Goal: Task Accomplishment & Management: Manage account settings

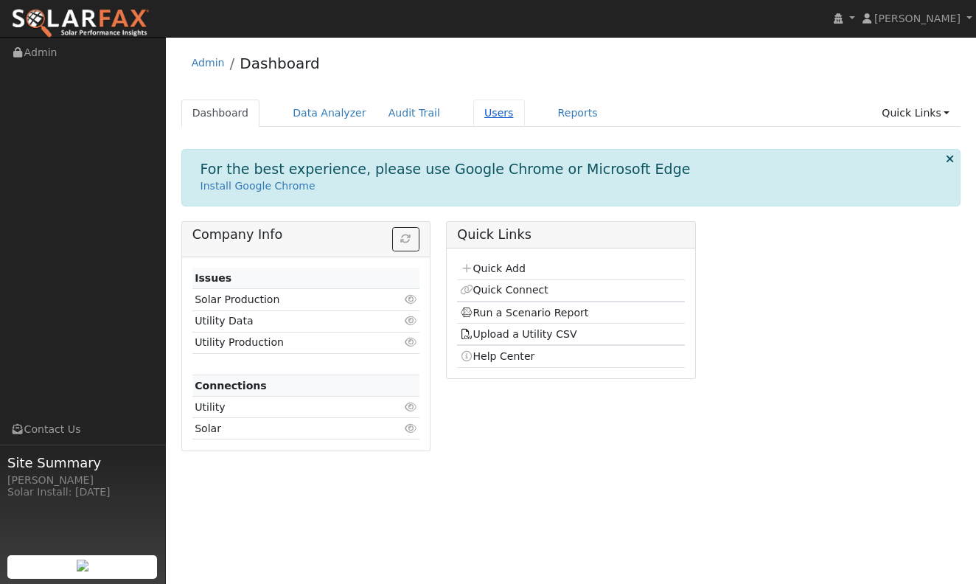
click at [491, 107] on link "Users" at bounding box center [499, 113] width 52 height 27
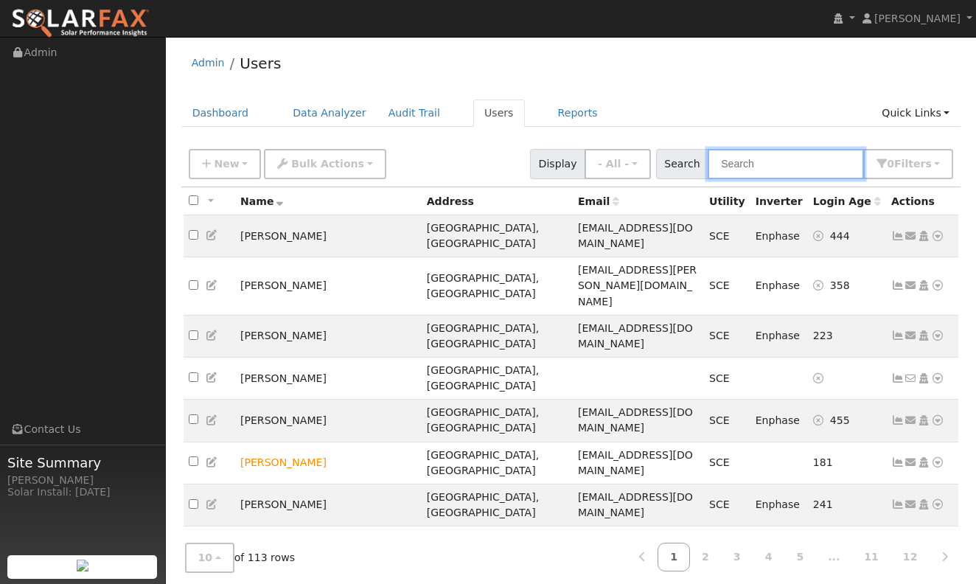
click at [765, 163] on input "text" at bounding box center [786, 164] width 156 height 30
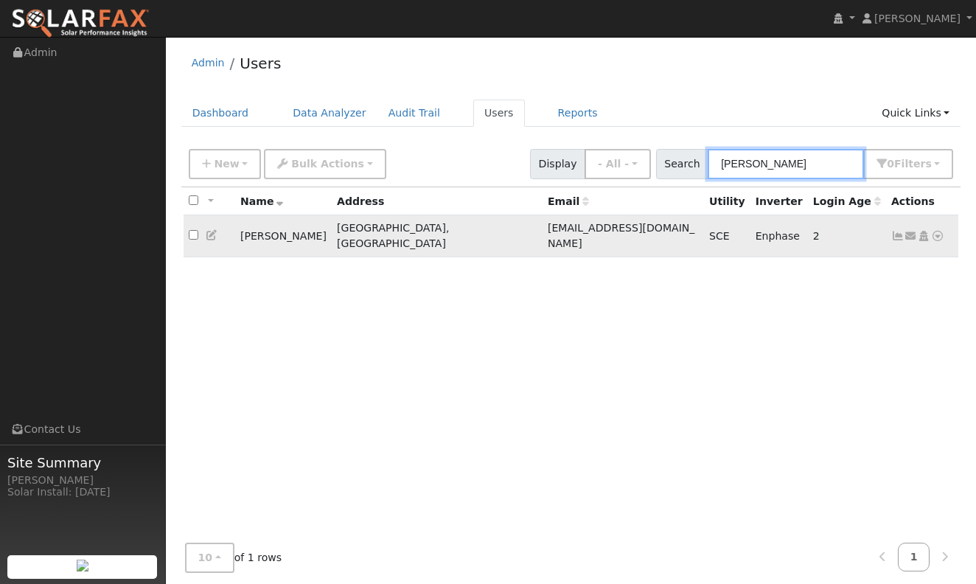
type input "kori"
click at [892, 234] on icon at bounding box center [897, 236] width 13 height 10
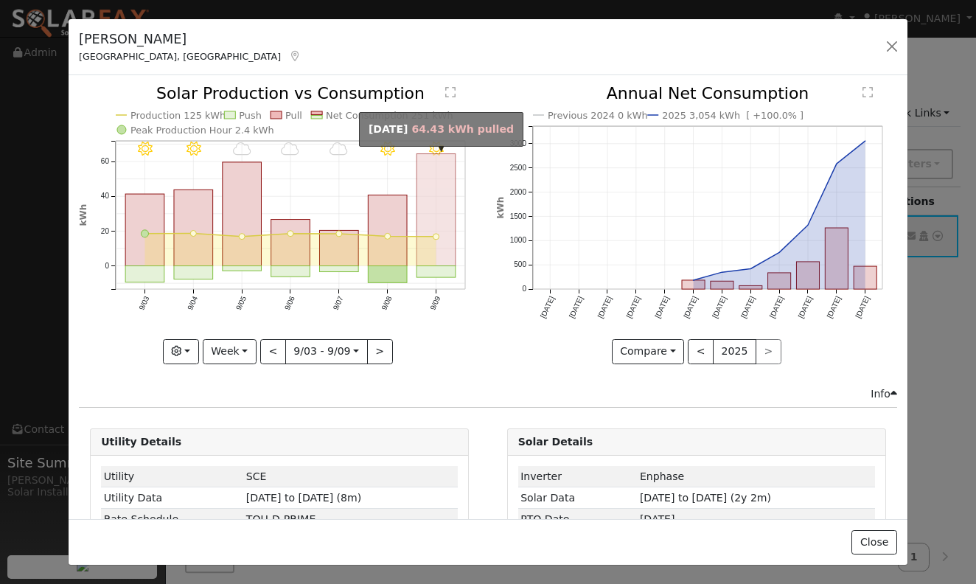
click at [433, 221] on rect "onclick=""" at bounding box center [436, 210] width 39 height 112
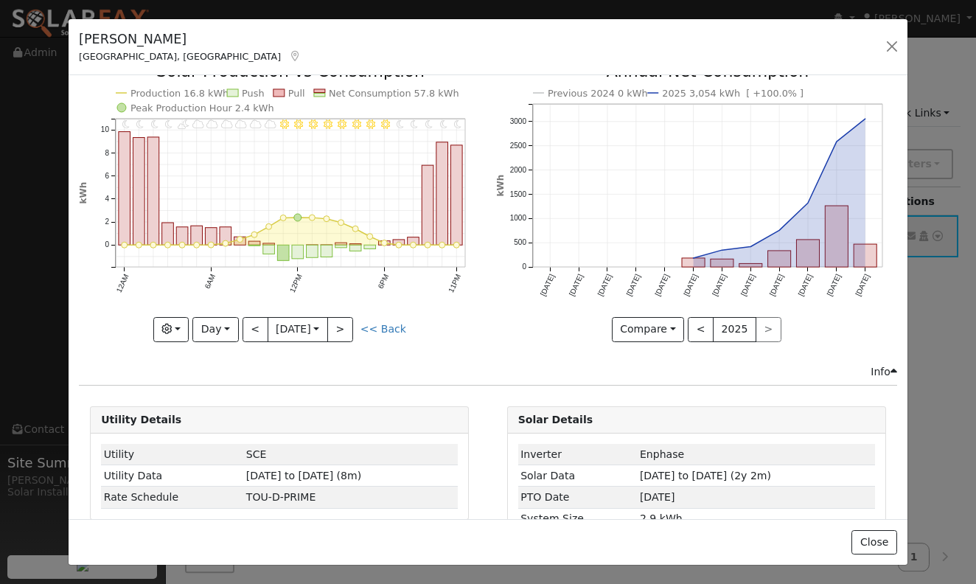
scroll to position [24, 0]
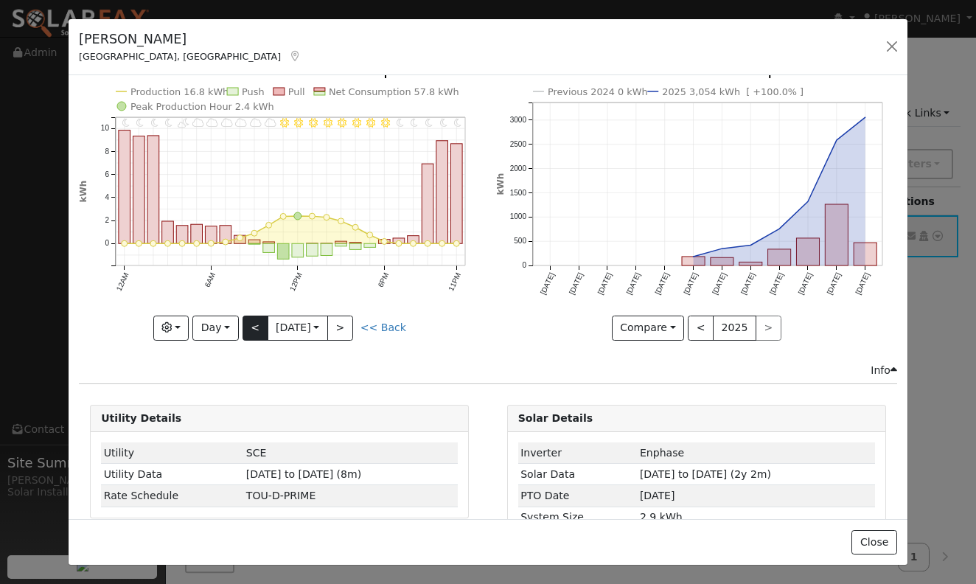
click at [245, 331] on button "<" at bounding box center [256, 327] width 26 height 25
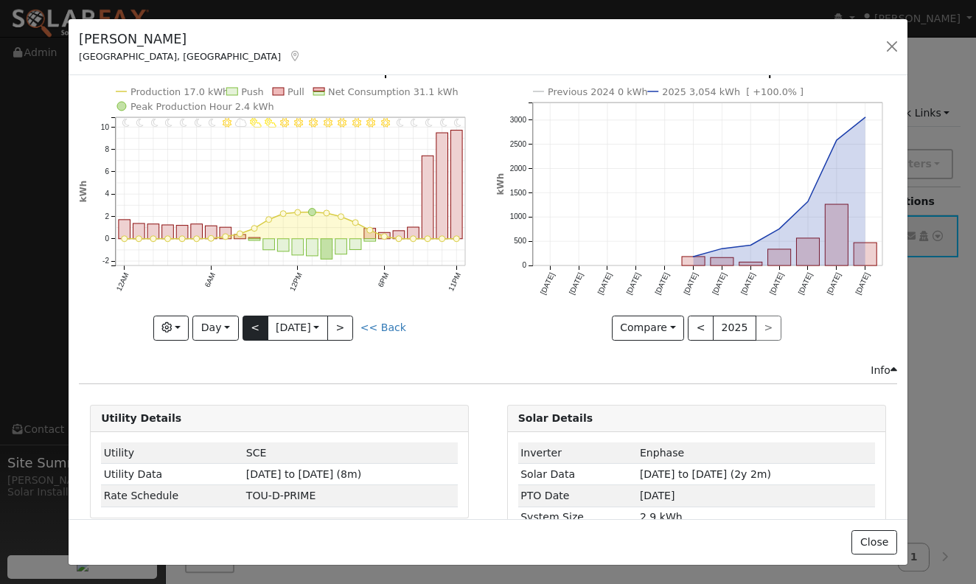
click at [245, 331] on button "<" at bounding box center [256, 327] width 26 height 25
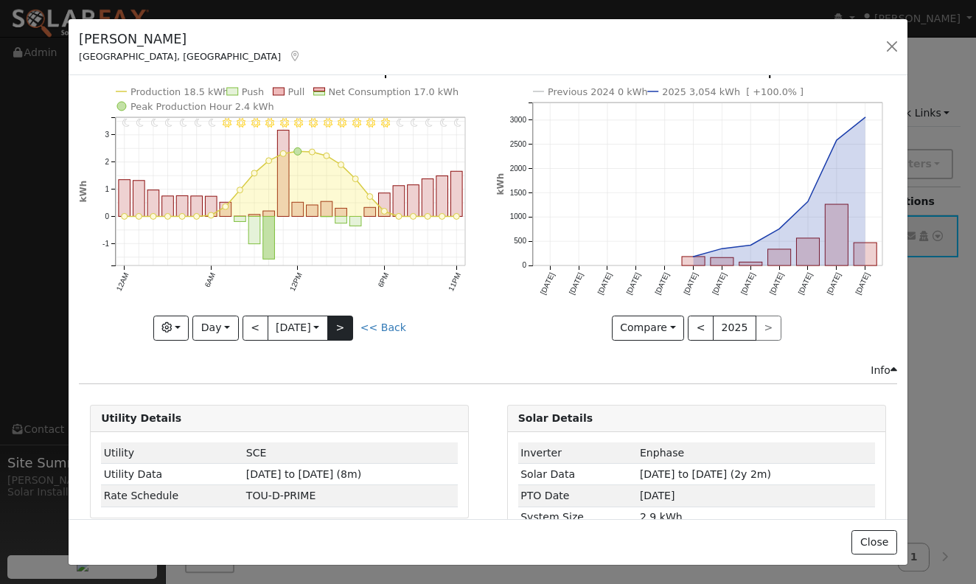
click at [341, 326] on button ">" at bounding box center [340, 327] width 26 height 25
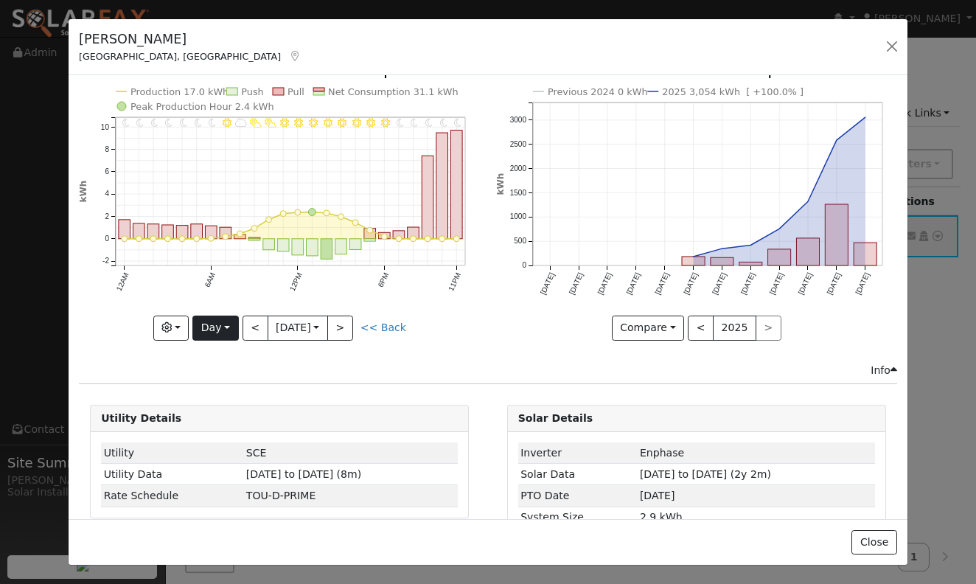
click at [218, 327] on button "Day" at bounding box center [215, 327] width 46 height 25
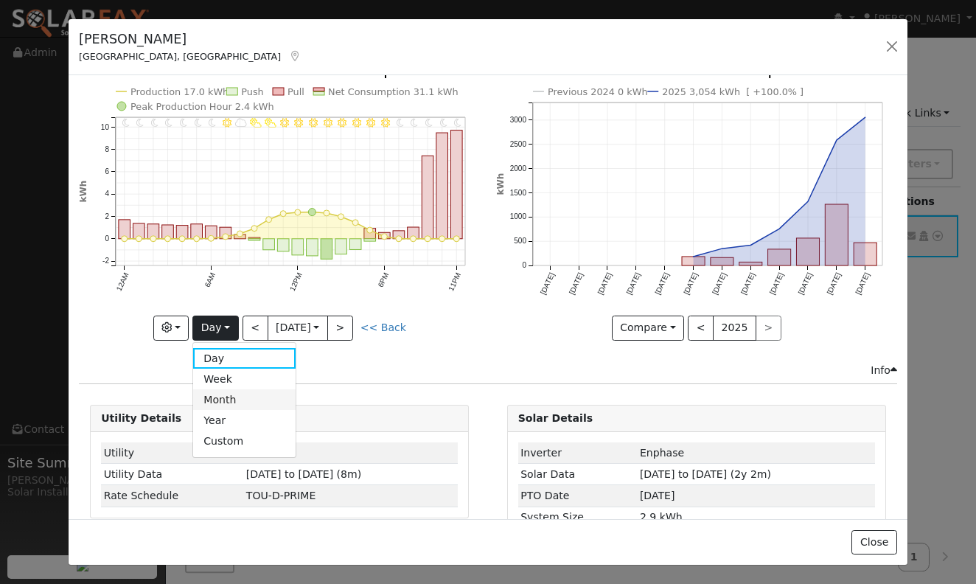
click at [226, 398] on link "Month" at bounding box center [244, 399] width 102 height 21
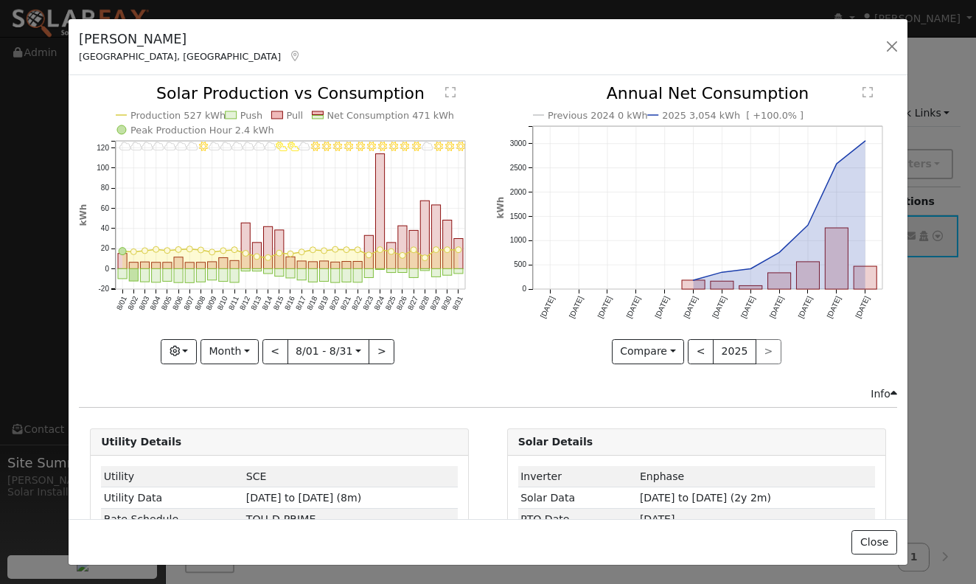
scroll to position [0, 0]
click at [376, 346] on button ">" at bounding box center [382, 351] width 26 height 25
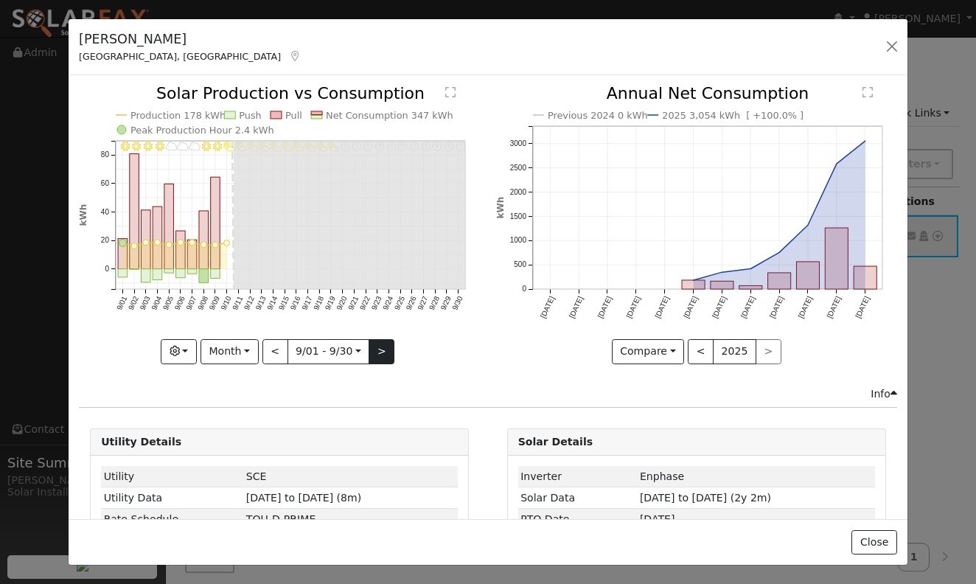
click at [376, 346] on button ">" at bounding box center [382, 351] width 26 height 25
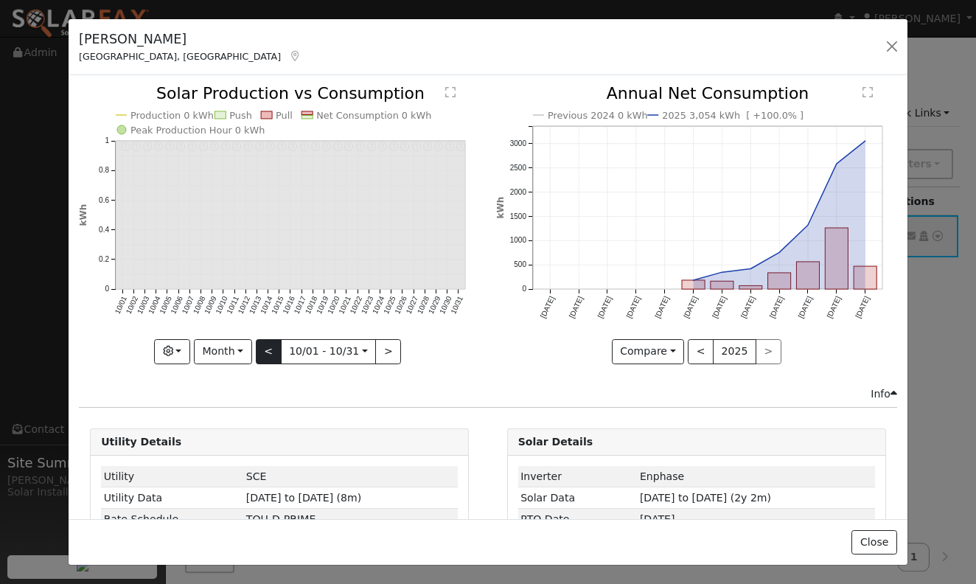
click at [273, 350] on button "<" at bounding box center [269, 351] width 26 height 25
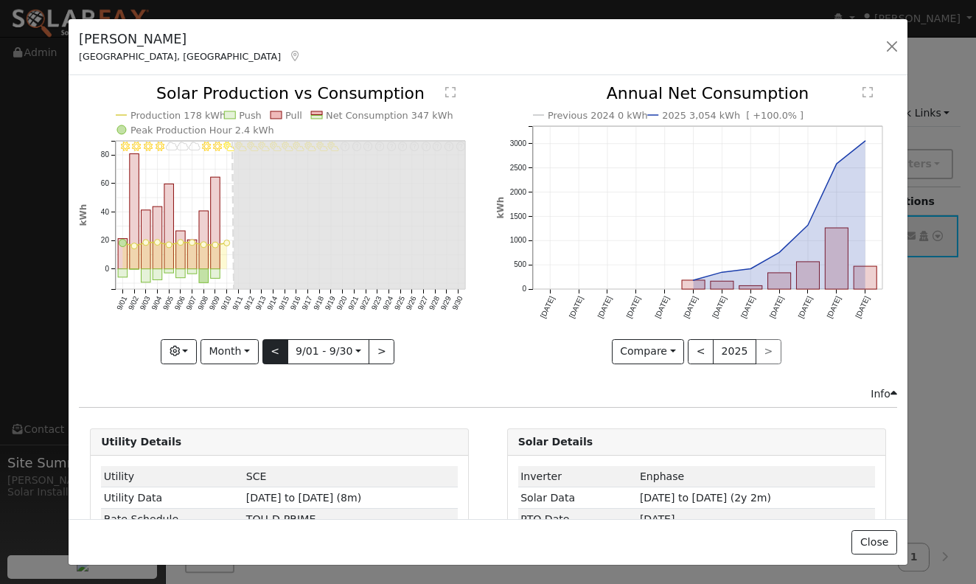
click at [273, 350] on button "<" at bounding box center [275, 351] width 26 height 25
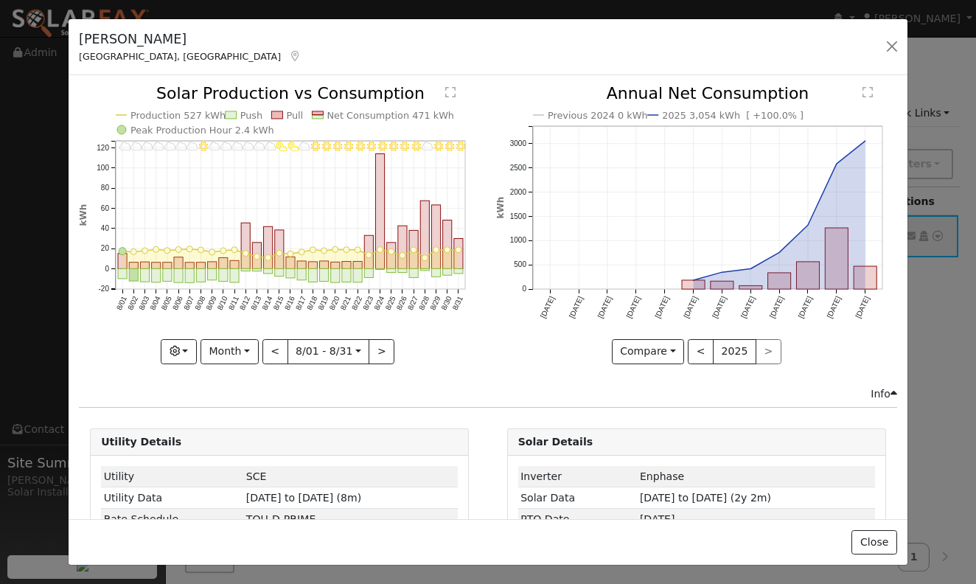
click at [953, 321] on div "Kyle Korinek Huntington Beach, CA Default Account Default Account 9461 Keoki Ci…" at bounding box center [488, 292] width 976 height 584
click at [250, 352] on button "Month" at bounding box center [229, 351] width 58 height 25
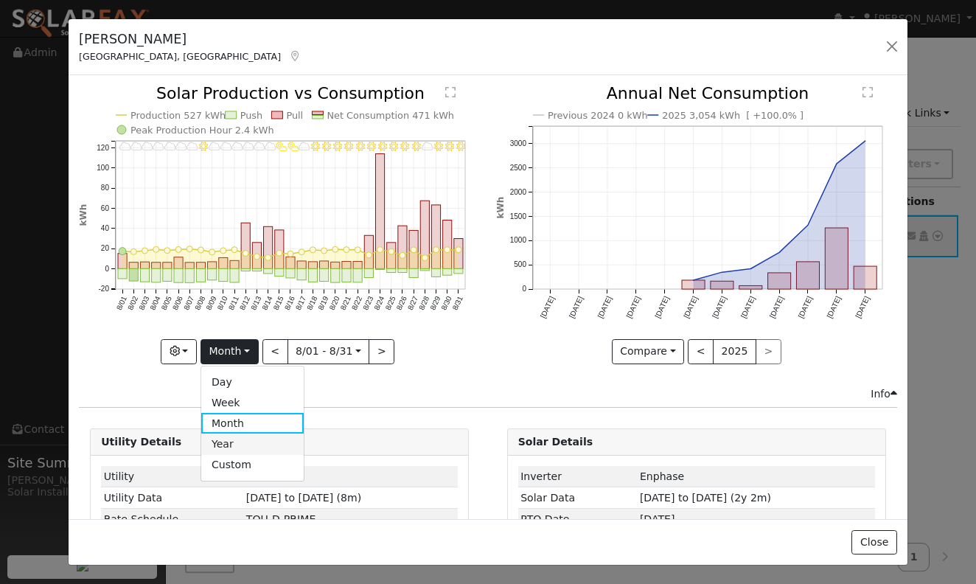
click at [235, 438] on link "Year" at bounding box center [252, 443] width 102 height 21
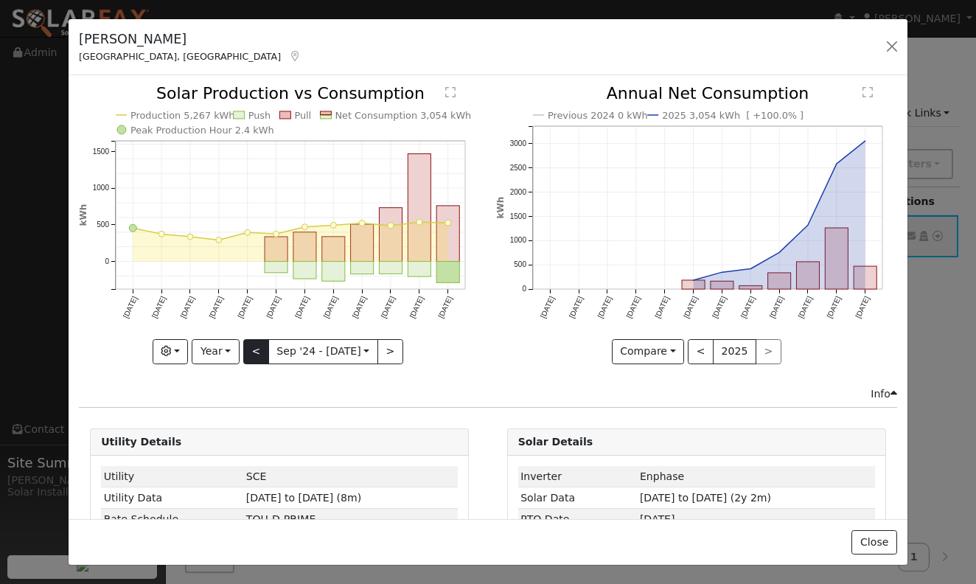
click at [251, 358] on button "<" at bounding box center [256, 351] width 26 height 25
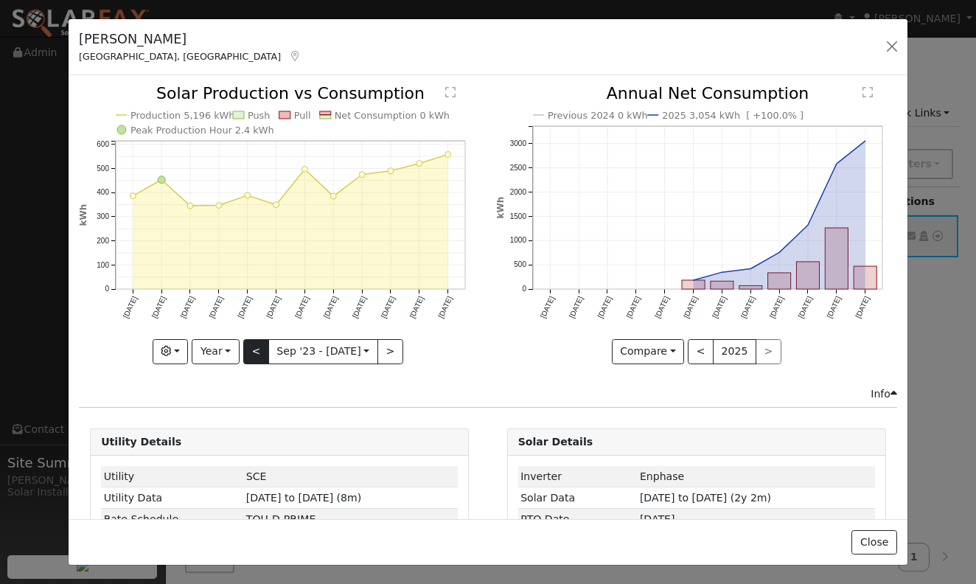
click at [251, 358] on button "<" at bounding box center [256, 351] width 26 height 25
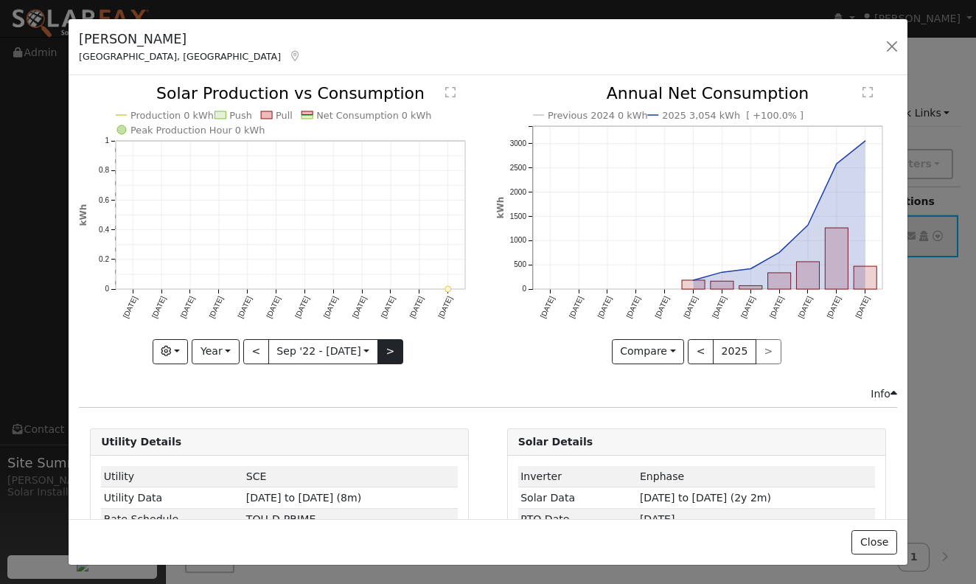
click at [391, 352] on button ">" at bounding box center [390, 351] width 26 height 25
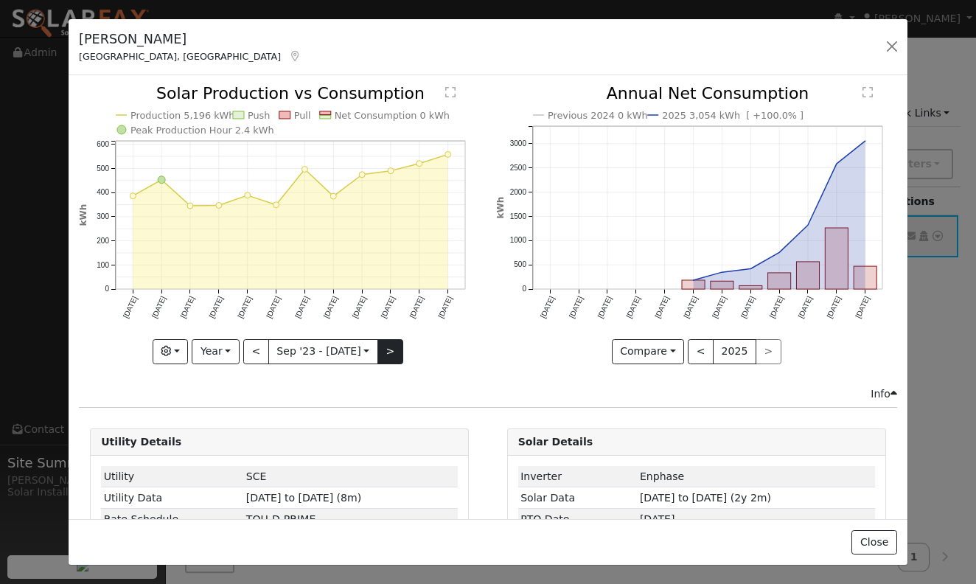
click at [391, 352] on button ">" at bounding box center [390, 351] width 26 height 25
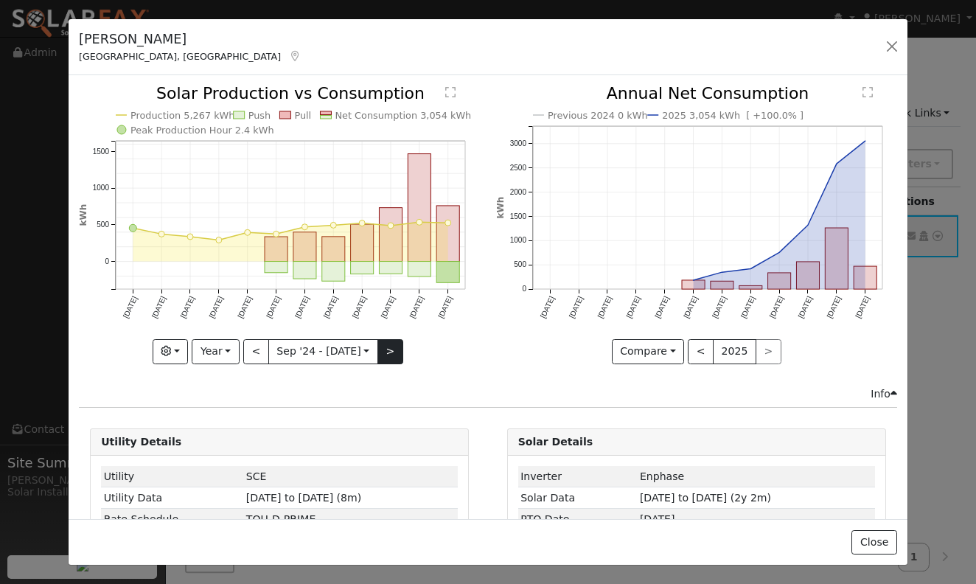
click at [391, 352] on button ">" at bounding box center [390, 351] width 26 height 25
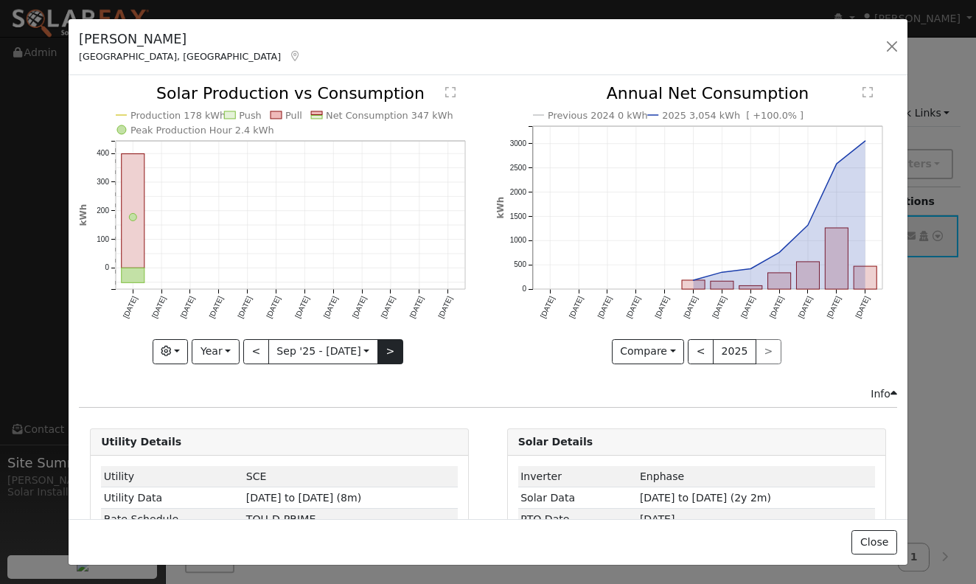
click at [391, 352] on button ">" at bounding box center [390, 351] width 26 height 25
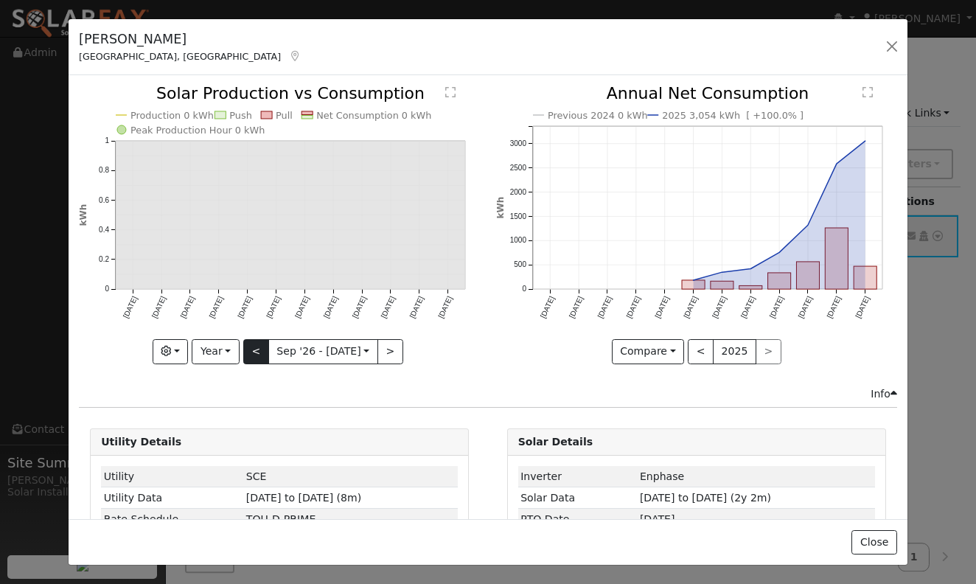
click at [258, 352] on button "<" at bounding box center [256, 351] width 26 height 25
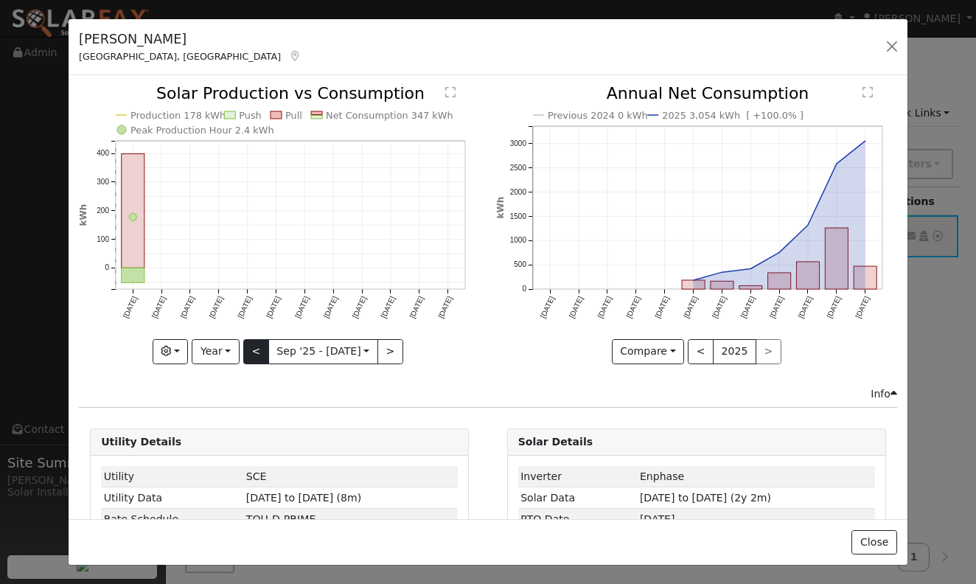
click at [258, 352] on button "<" at bounding box center [256, 351] width 26 height 25
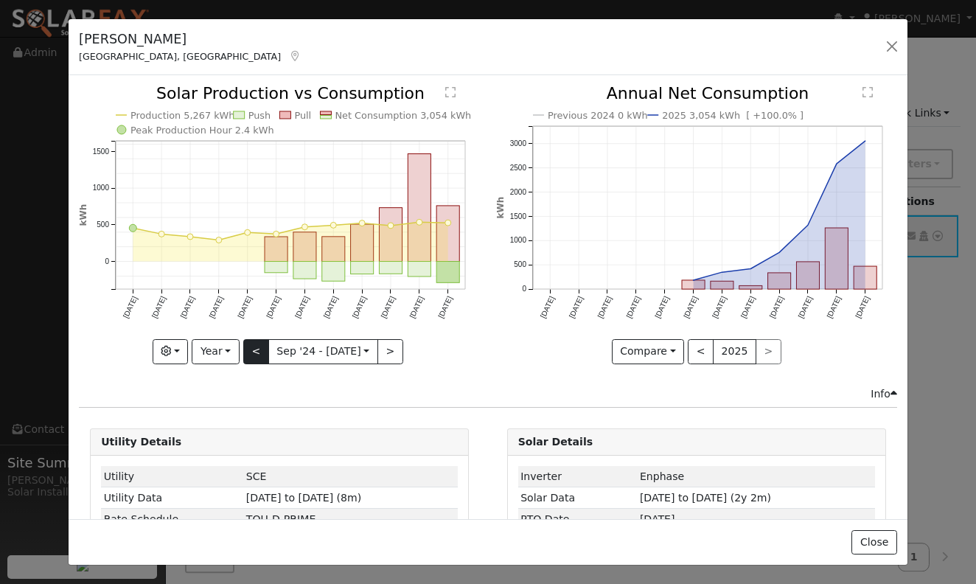
click at [258, 352] on button "<" at bounding box center [256, 351] width 26 height 25
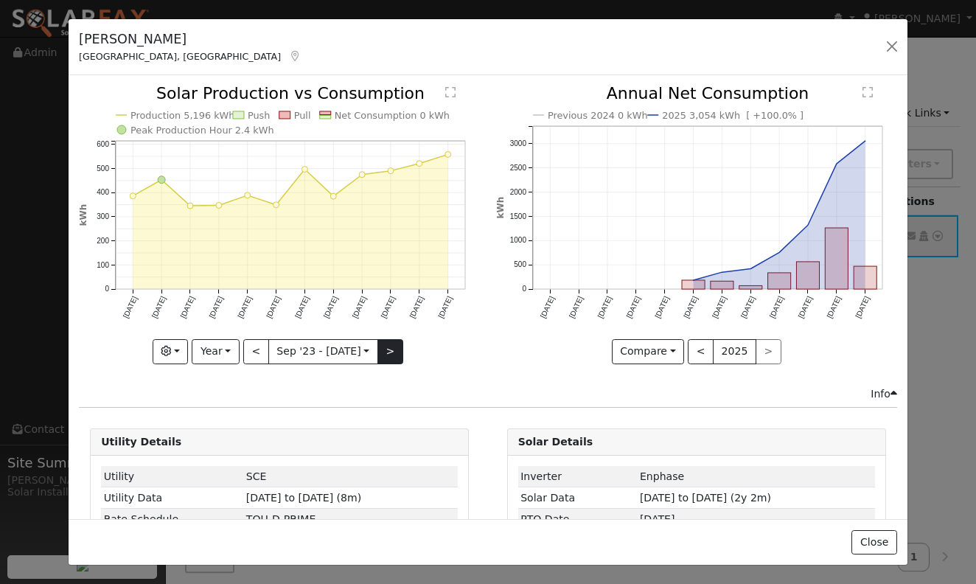
click at [388, 349] on button ">" at bounding box center [390, 351] width 26 height 25
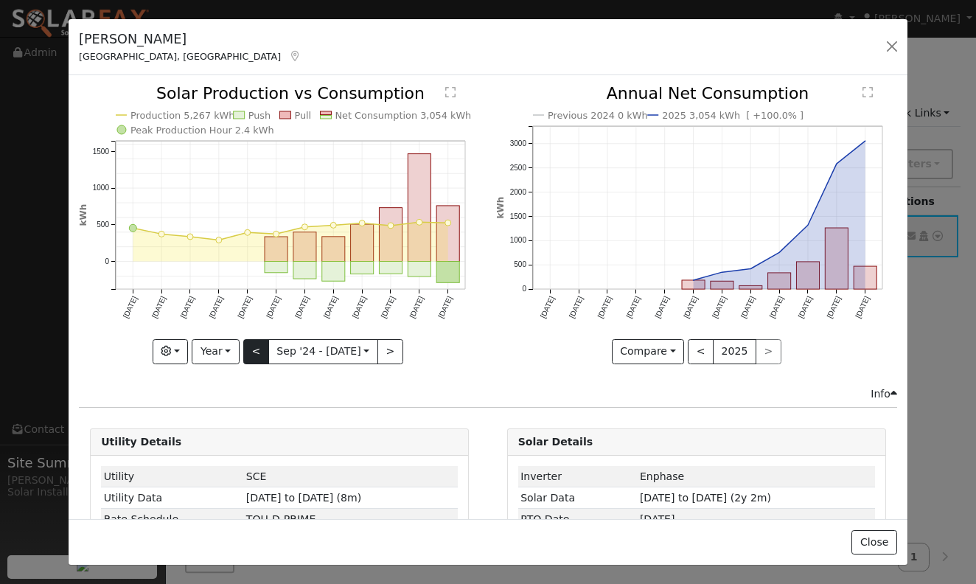
click at [263, 358] on button "<" at bounding box center [256, 351] width 26 height 25
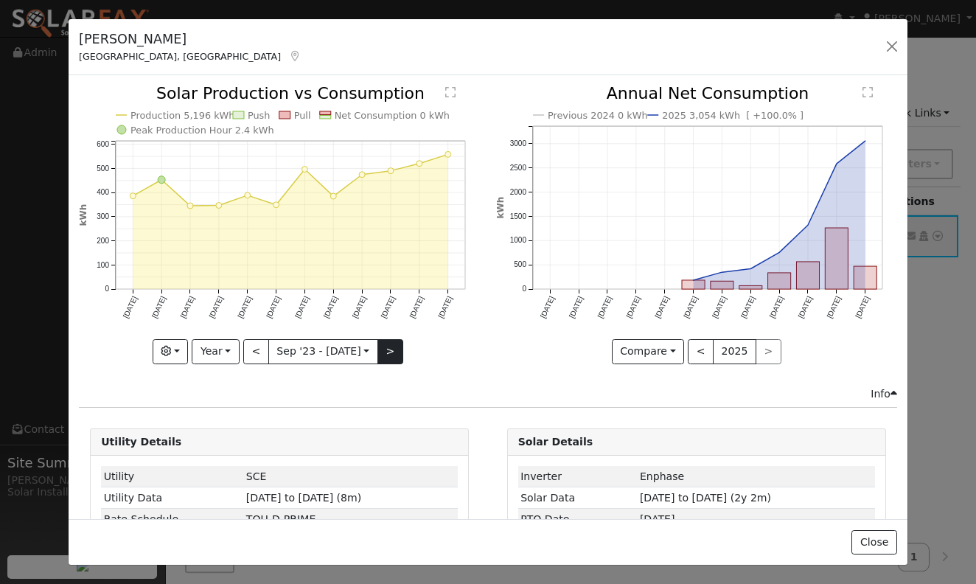
click at [383, 348] on button ">" at bounding box center [390, 351] width 26 height 25
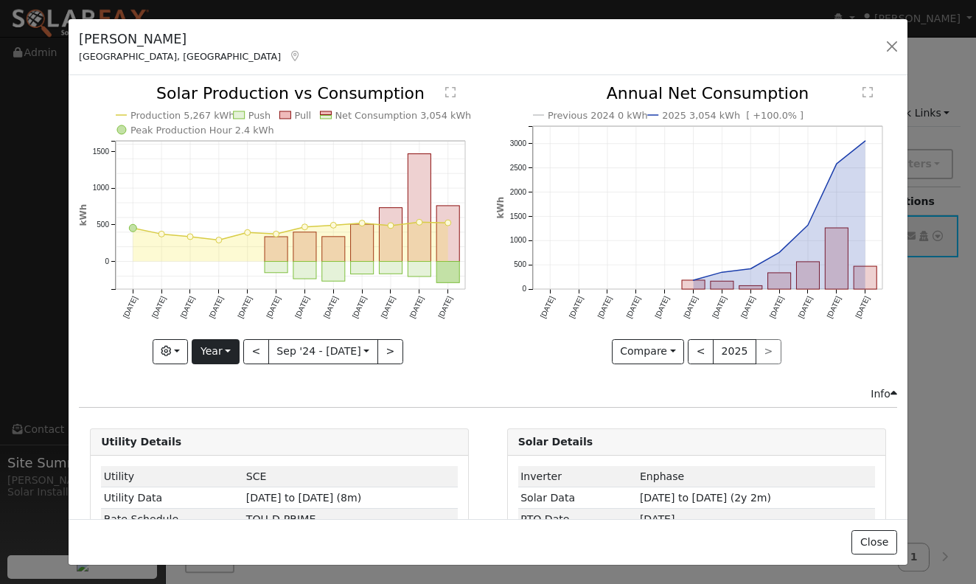
click at [226, 355] on button "Year" at bounding box center [215, 351] width 47 height 25
click at [254, 350] on button "<" at bounding box center [256, 351] width 26 height 25
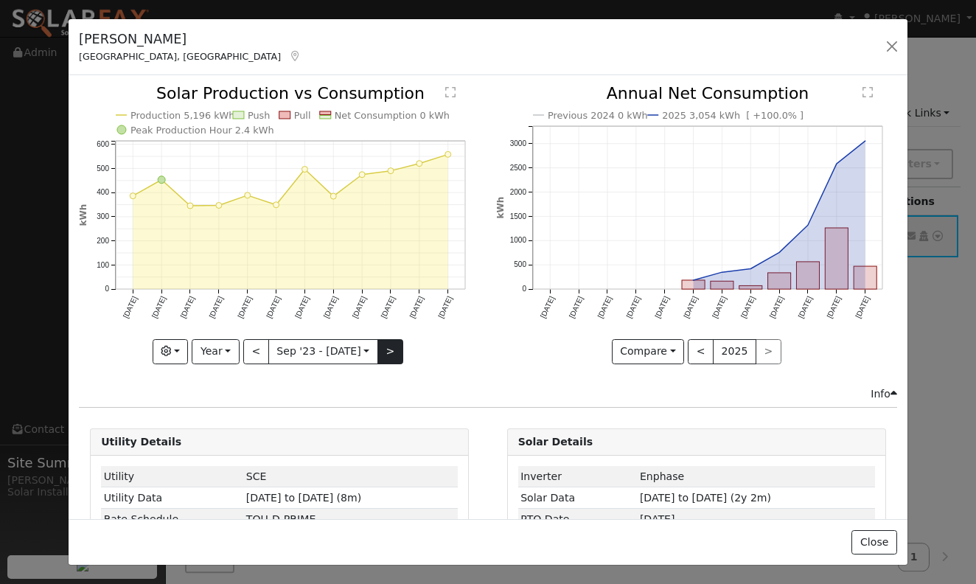
click at [391, 352] on button ">" at bounding box center [390, 351] width 26 height 25
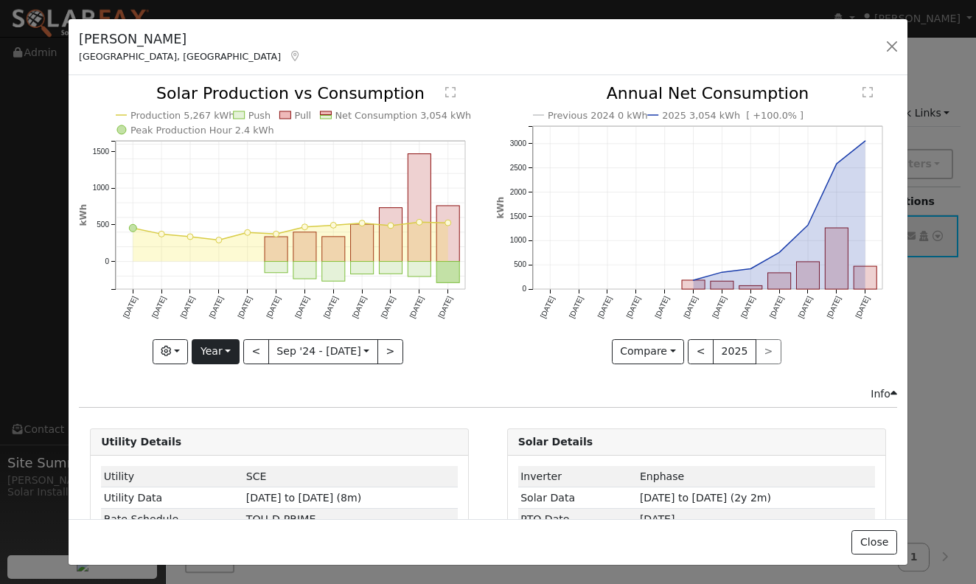
click at [218, 356] on button "Year" at bounding box center [215, 351] width 47 height 25
click at [220, 419] on link "Month" at bounding box center [243, 423] width 102 height 21
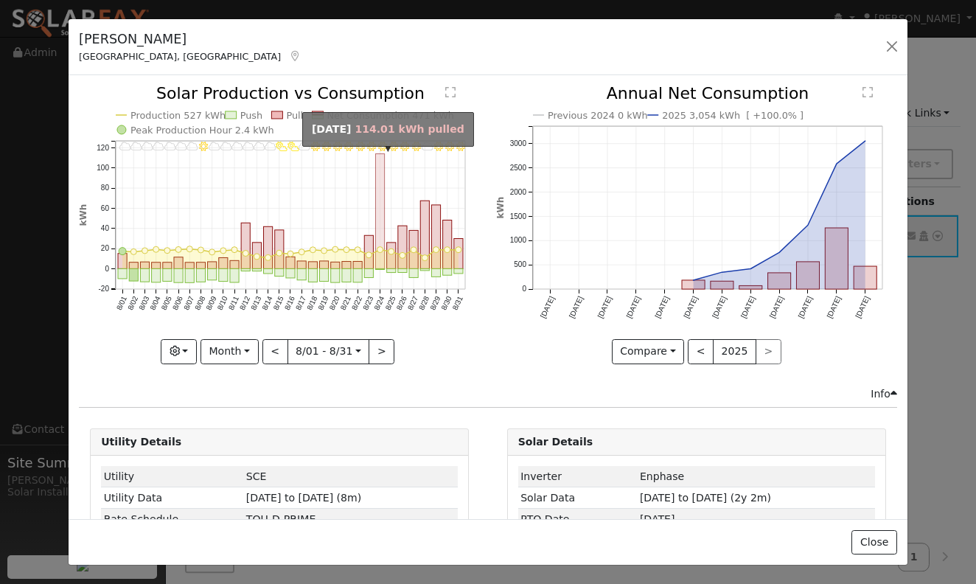
click at [378, 201] on rect "onclick=""" at bounding box center [380, 211] width 9 height 115
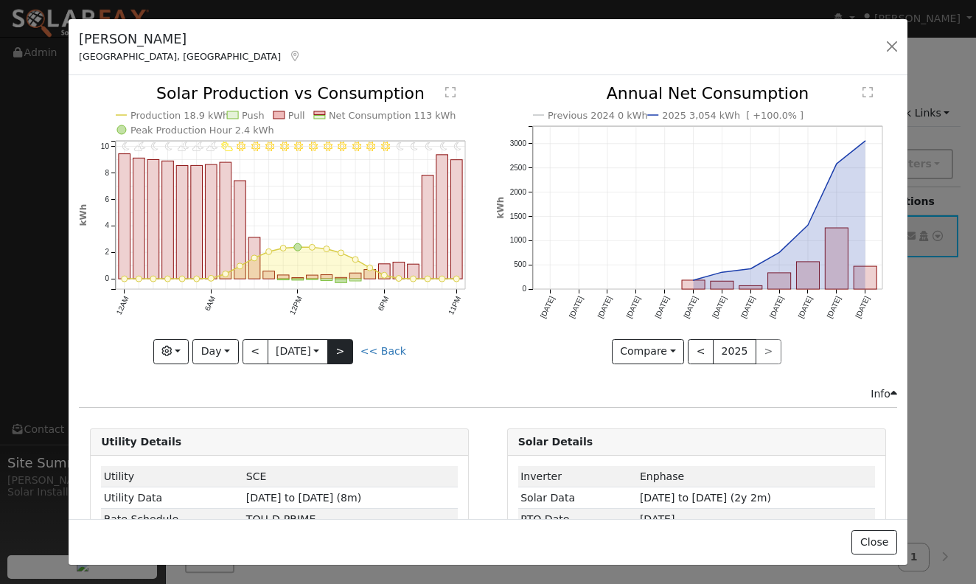
click at [349, 351] on button ">" at bounding box center [340, 351] width 26 height 25
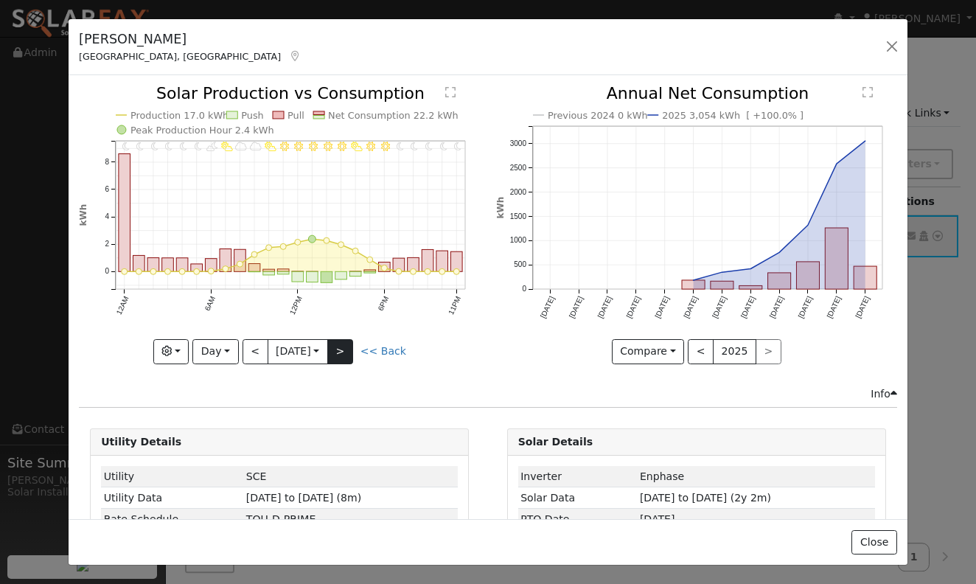
click at [349, 351] on button ">" at bounding box center [340, 351] width 26 height 25
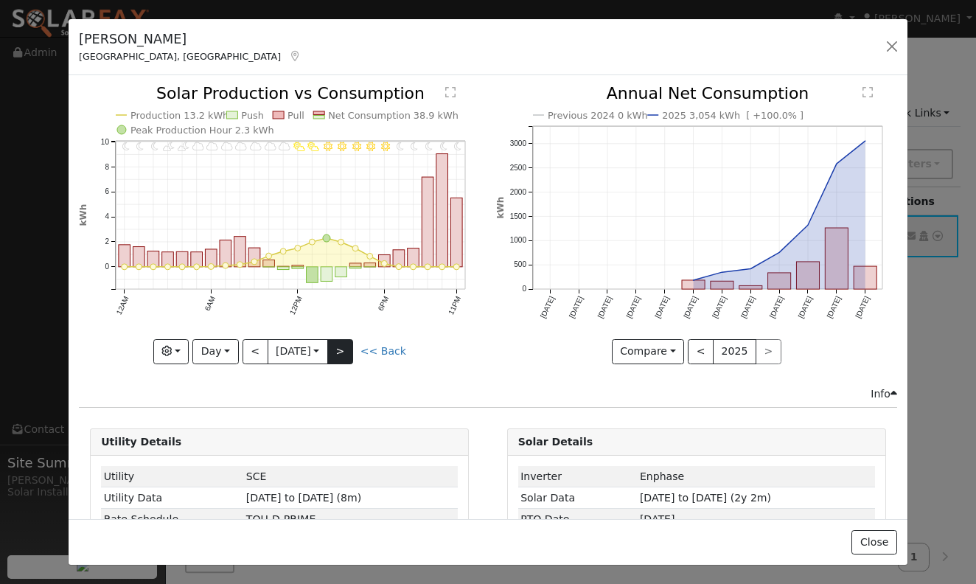
click at [349, 351] on button ">" at bounding box center [340, 351] width 26 height 25
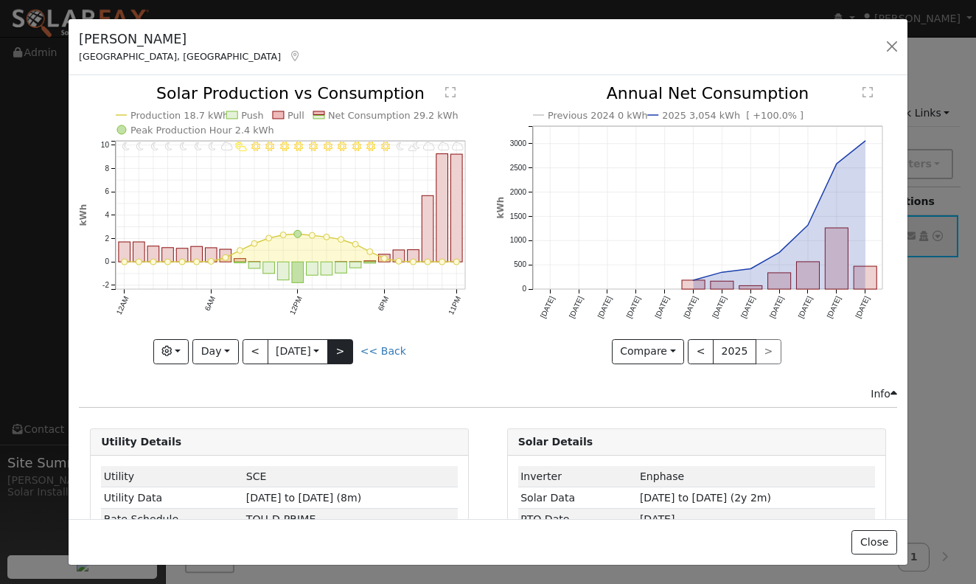
click at [349, 351] on button ">" at bounding box center [340, 351] width 26 height 25
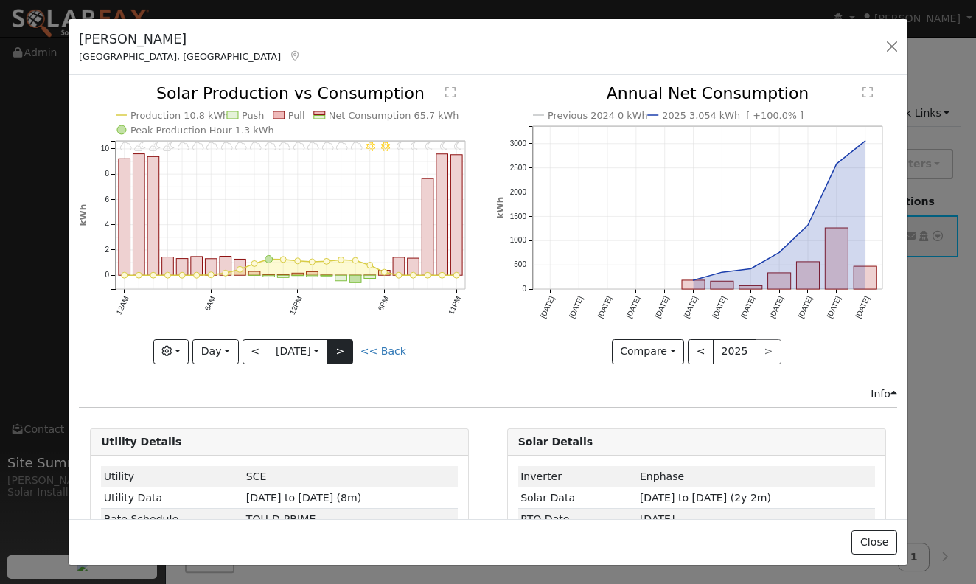
click at [349, 351] on button ">" at bounding box center [340, 351] width 26 height 25
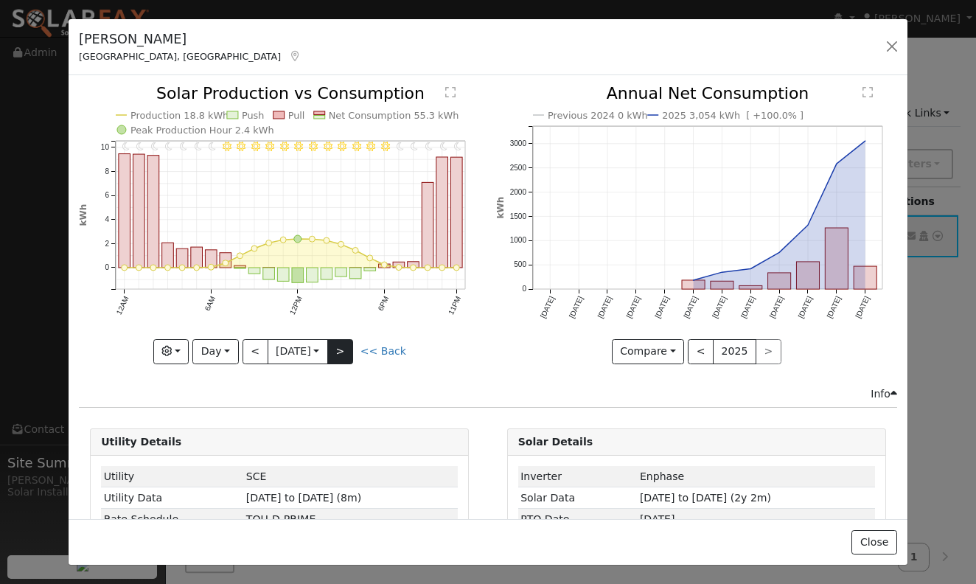
click at [349, 351] on button ">" at bounding box center [340, 351] width 26 height 25
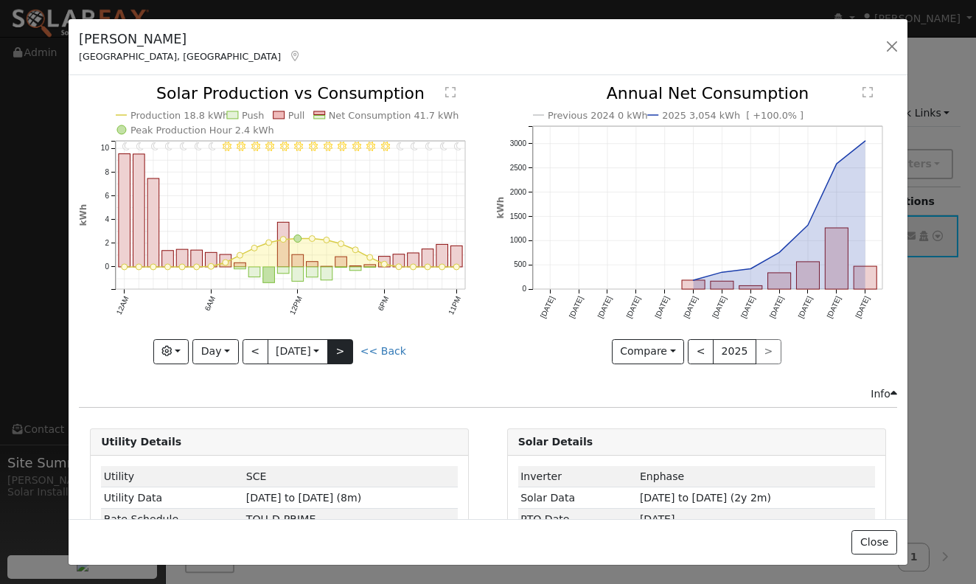
click at [341, 354] on button ">" at bounding box center [340, 351] width 26 height 25
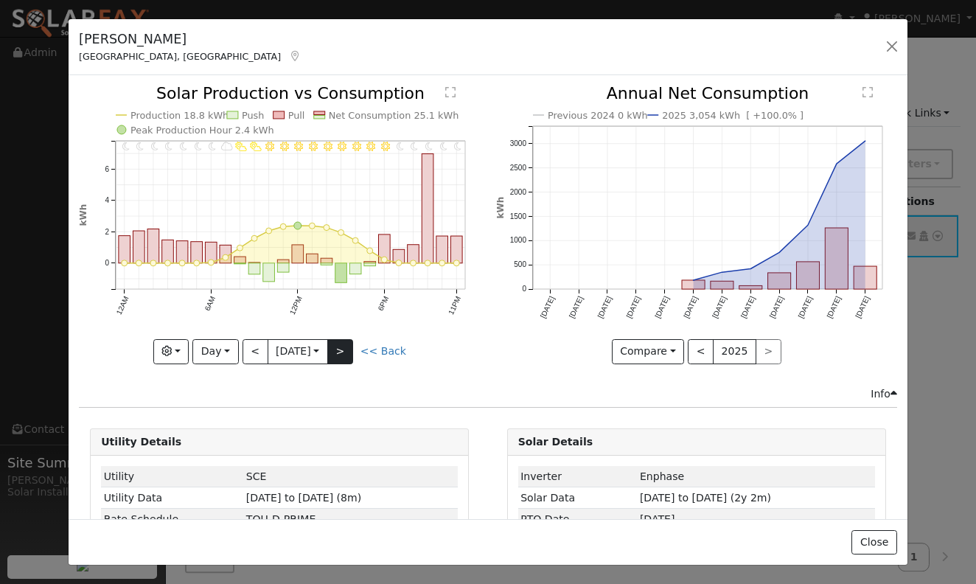
click at [341, 354] on button ">" at bounding box center [340, 351] width 26 height 25
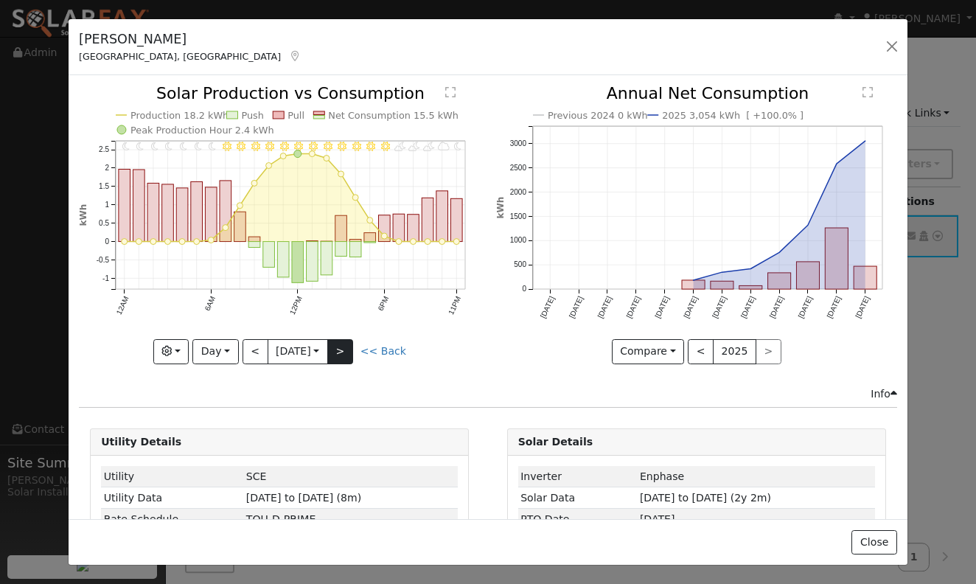
click at [342, 356] on button ">" at bounding box center [340, 351] width 26 height 25
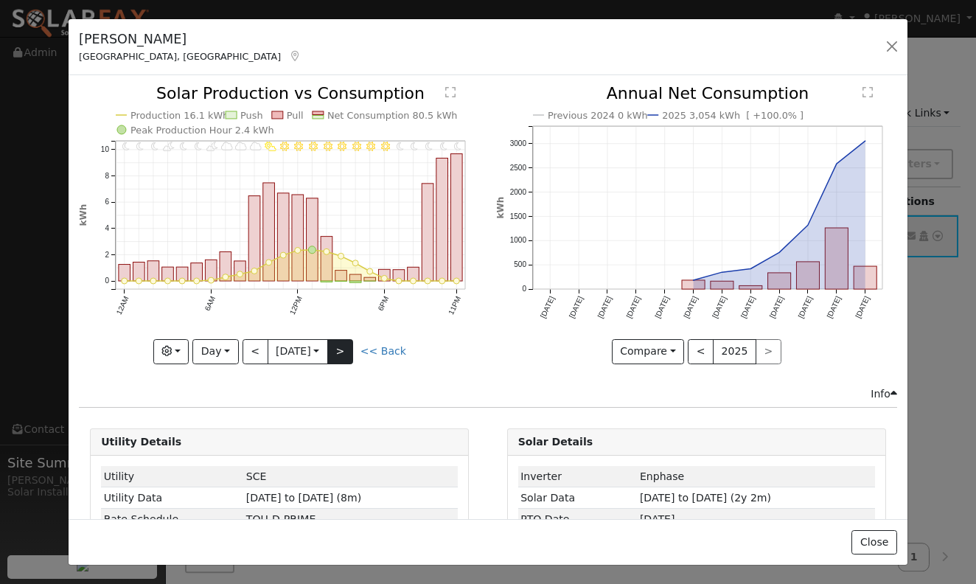
click at [346, 351] on button ">" at bounding box center [340, 351] width 26 height 25
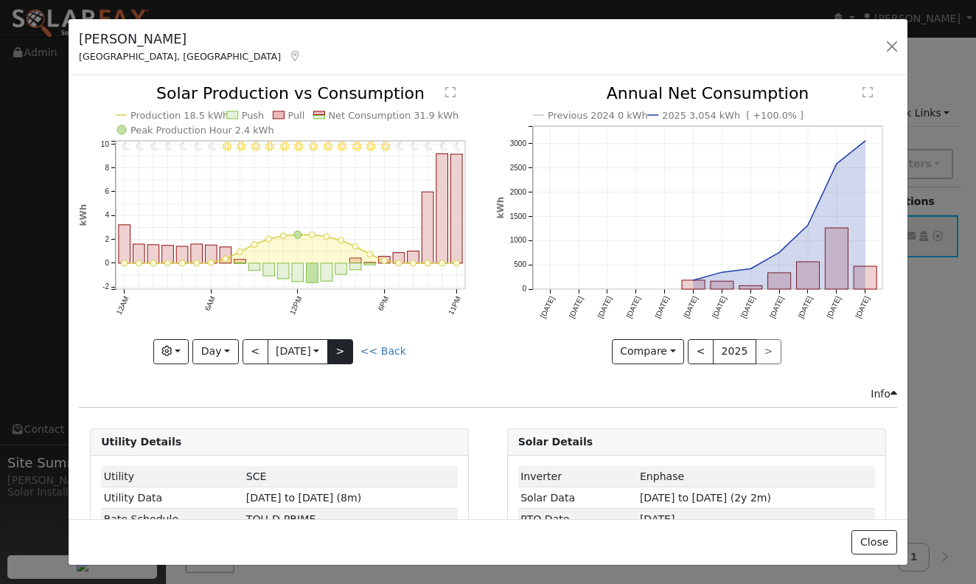
click at [346, 351] on button ">" at bounding box center [340, 351] width 26 height 25
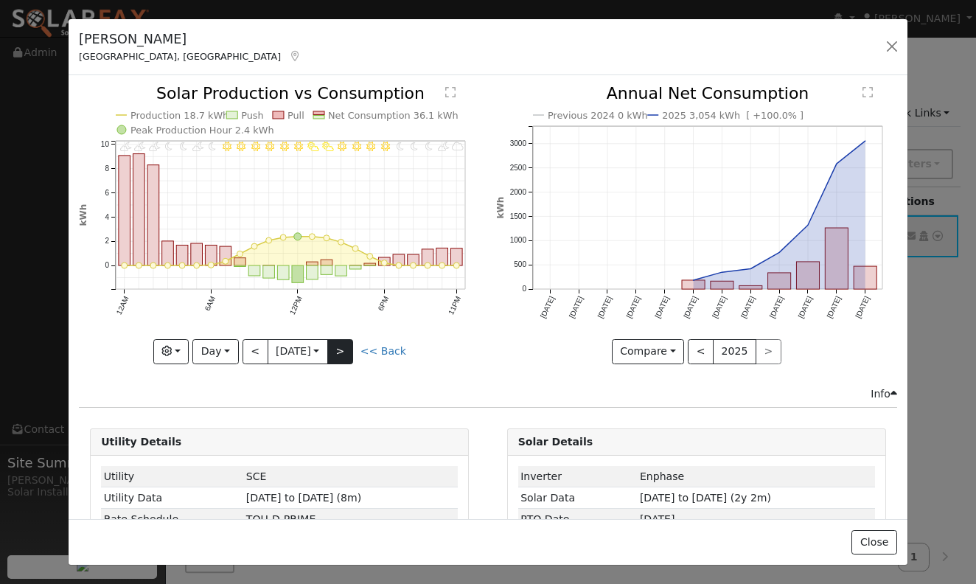
click at [346, 351] on button ">" at bounding box center [340, 351] width 26 height 25
type input "2025-09-05"
